Goal: Find specific page/section: Find specific page/section

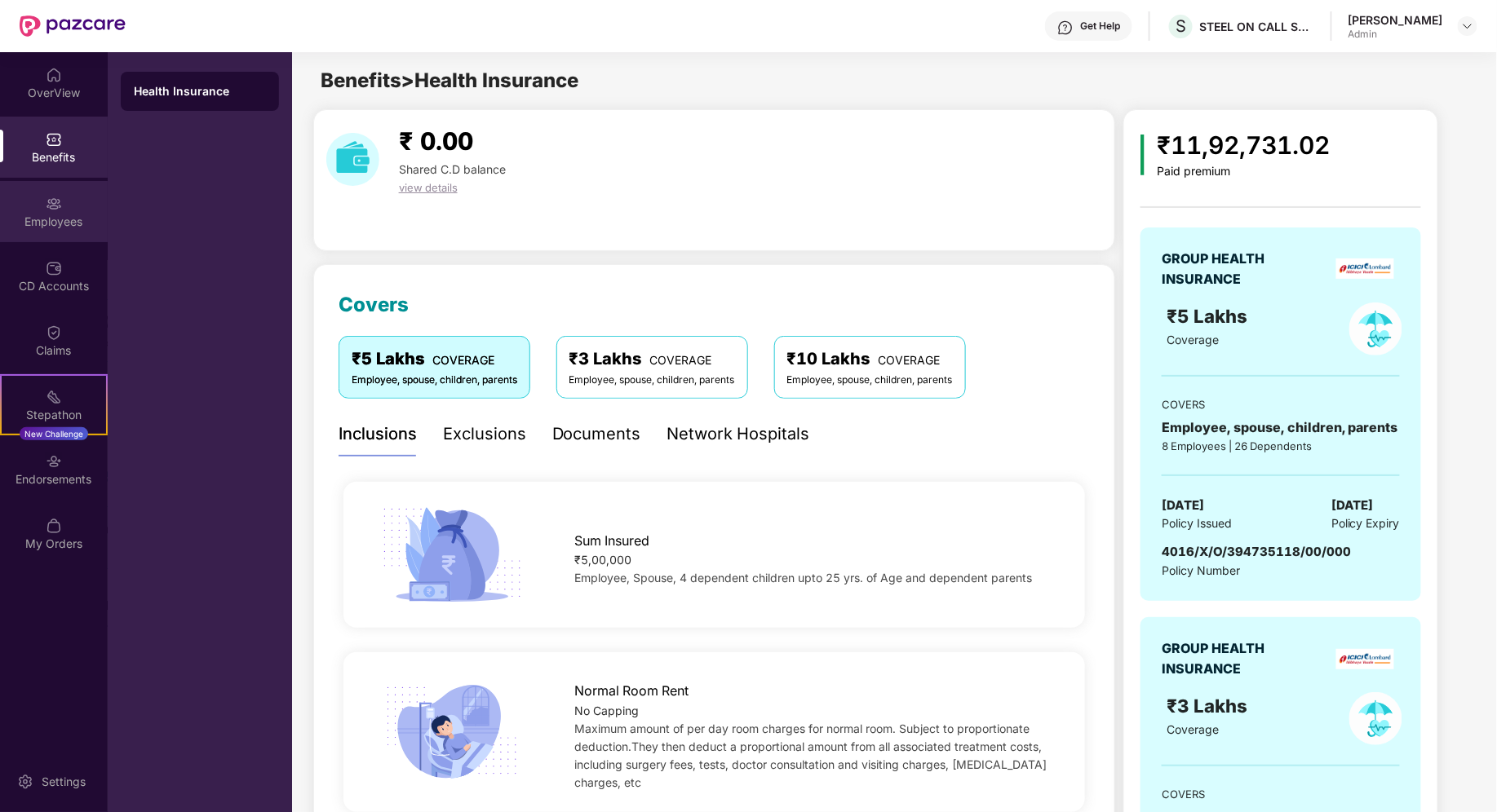
click at [60, 206] on img at bounding box center [53, 203] width 17 height 17
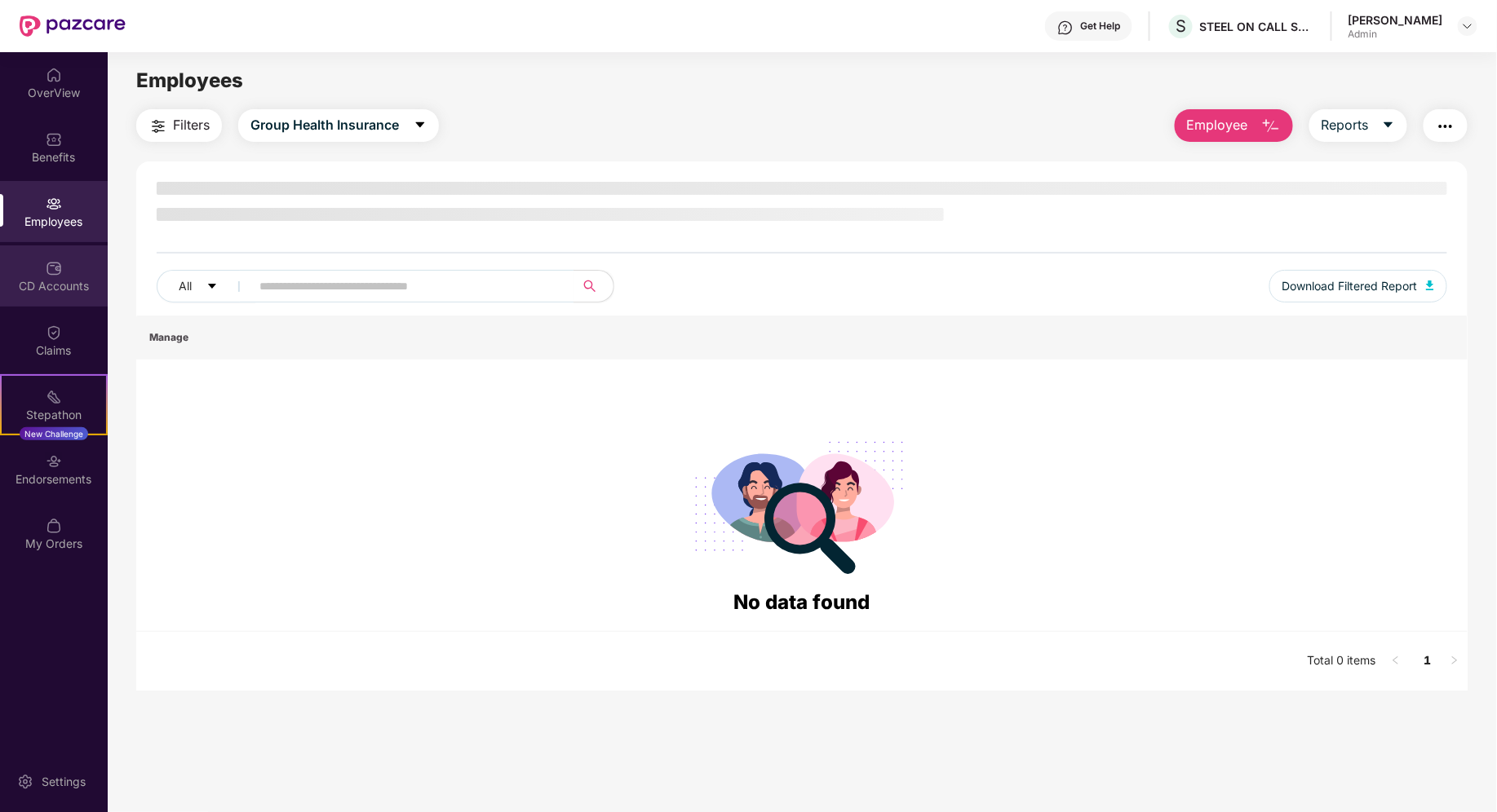
click at [48, 281] on div "CD Accounts" at bounding box center [53, 286] width 108 height 17
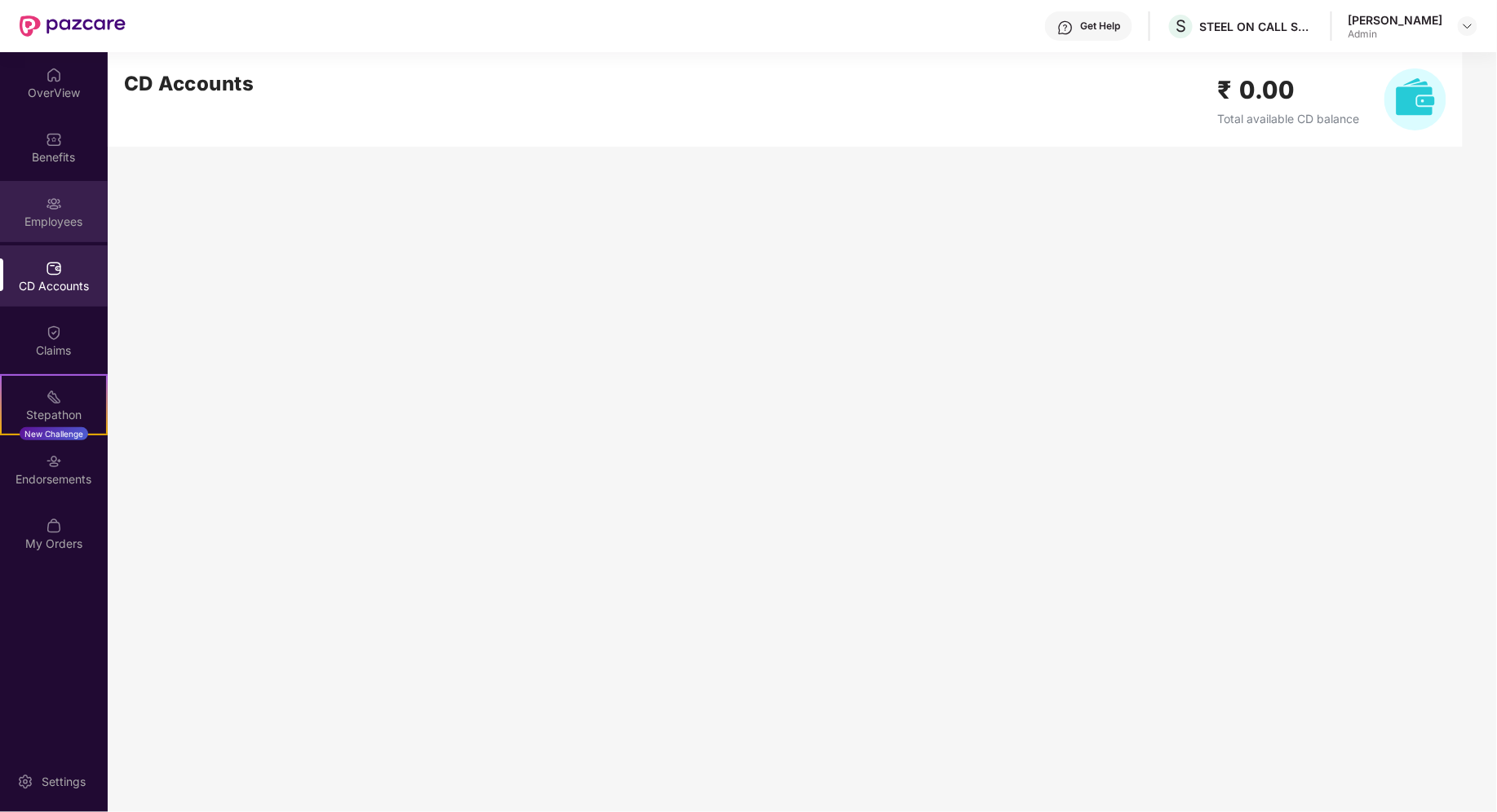
click at [53, 219] on div "Employees" at bounding box center [53, 222] width 108 height 17
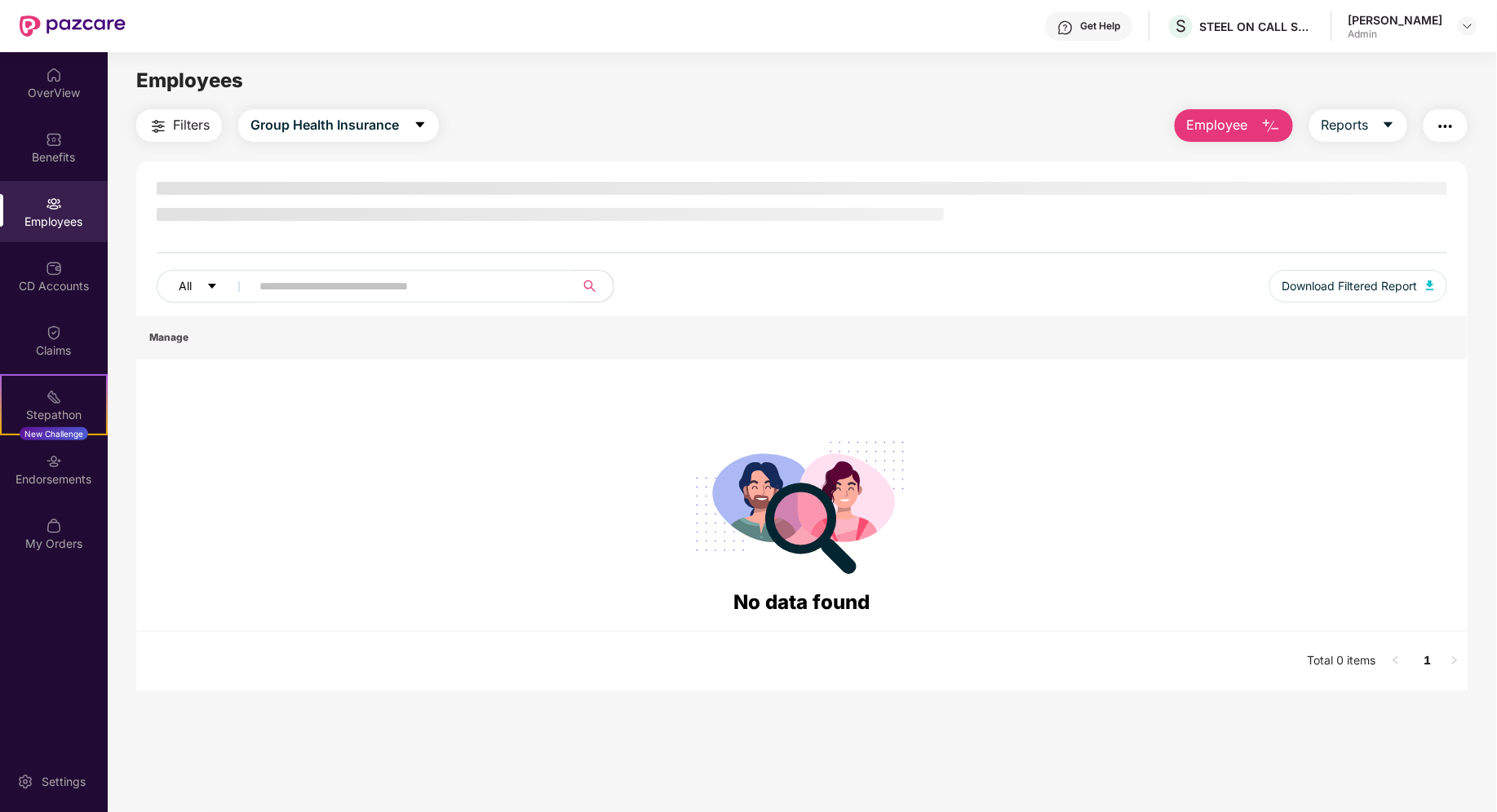
click at [204, 283] on button "All" at bounding box center [206, 287] width 99 height 33
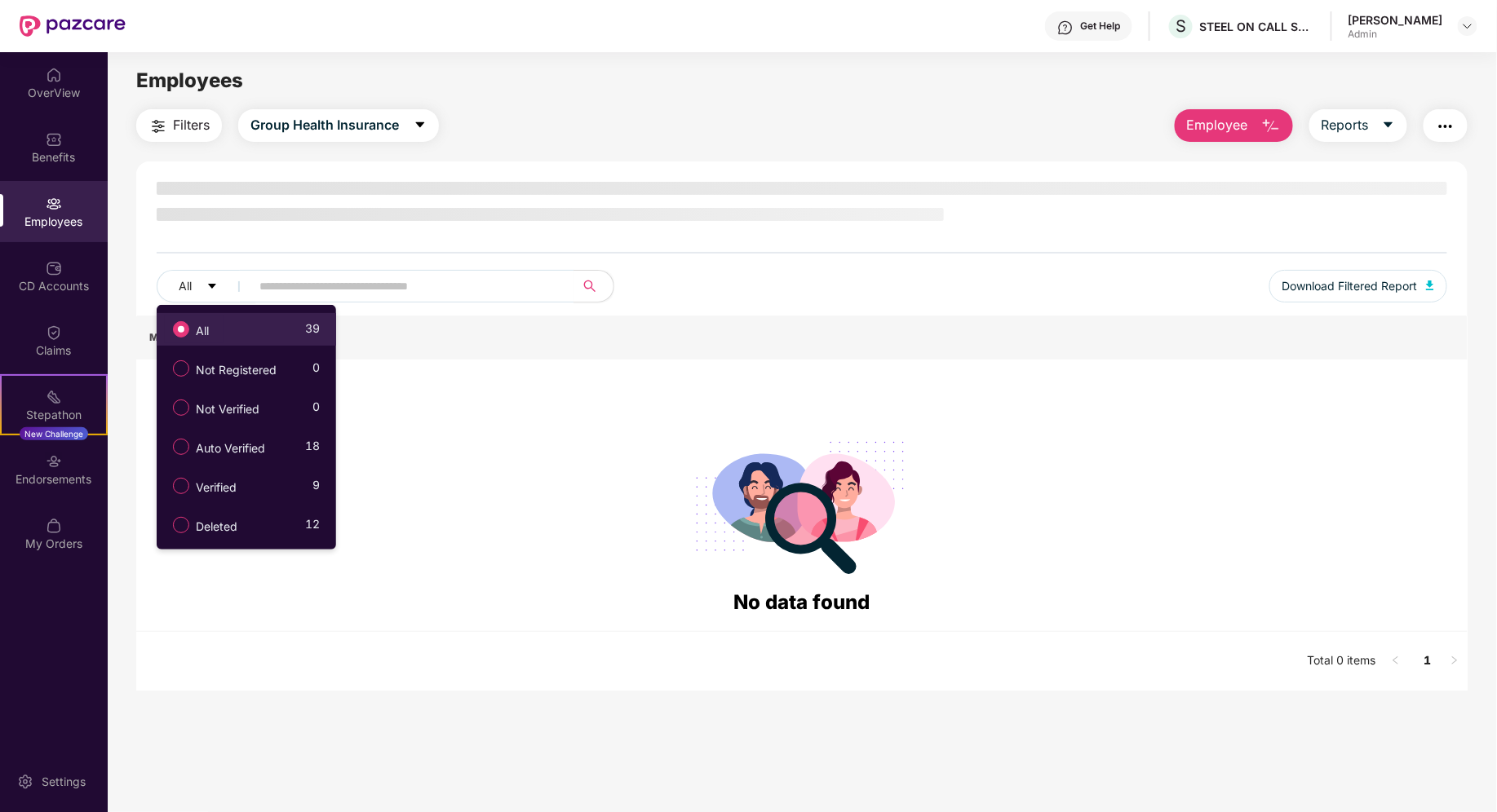
click at [198, 330] on span "All" at bounding box center [202, 331] width 26 height 18
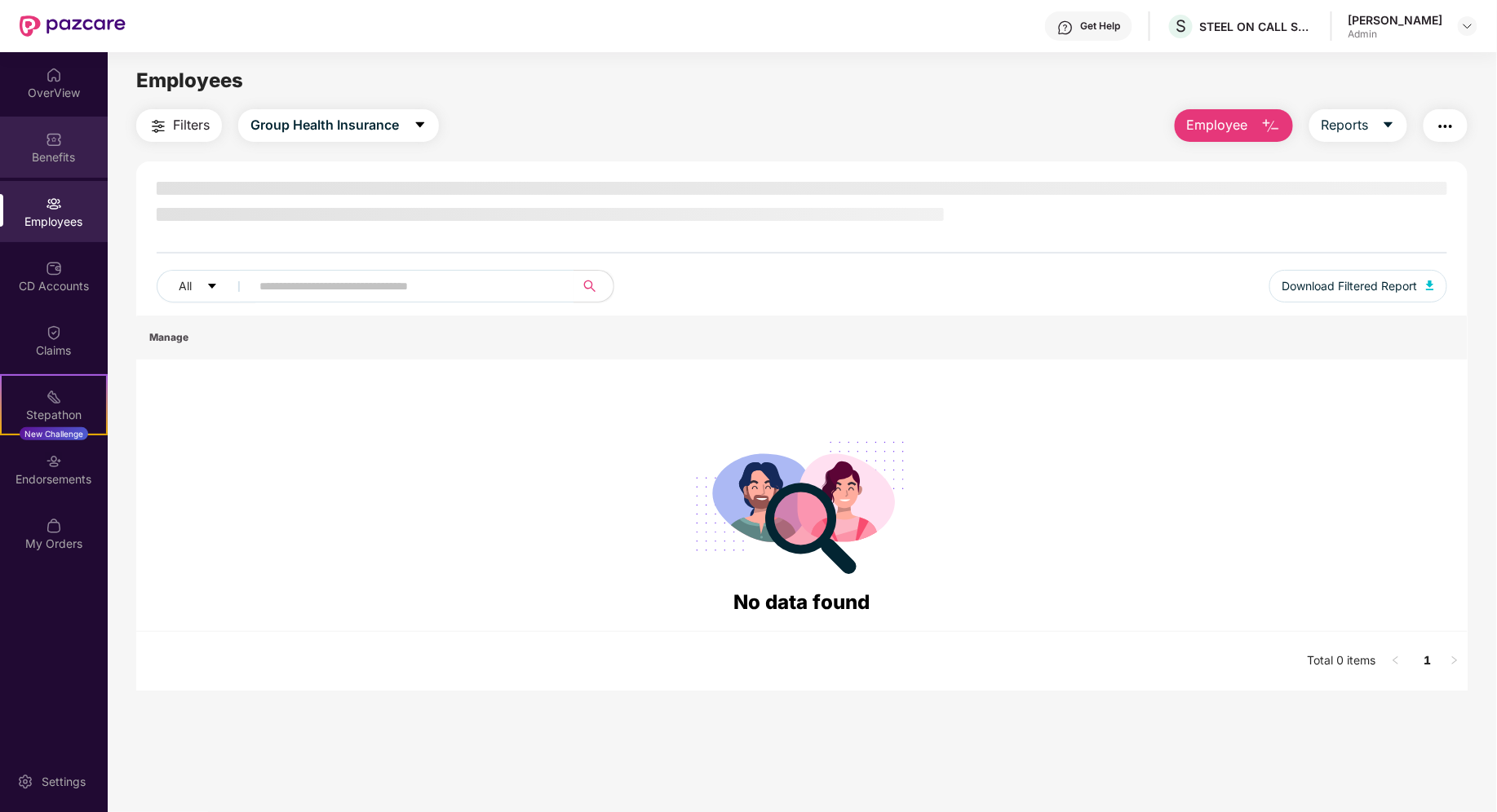
click at [46, 141] on img at bounding box center [53, 139] width 17 height 17
